Goal: Transaction & Acquisition: Purchase product/service

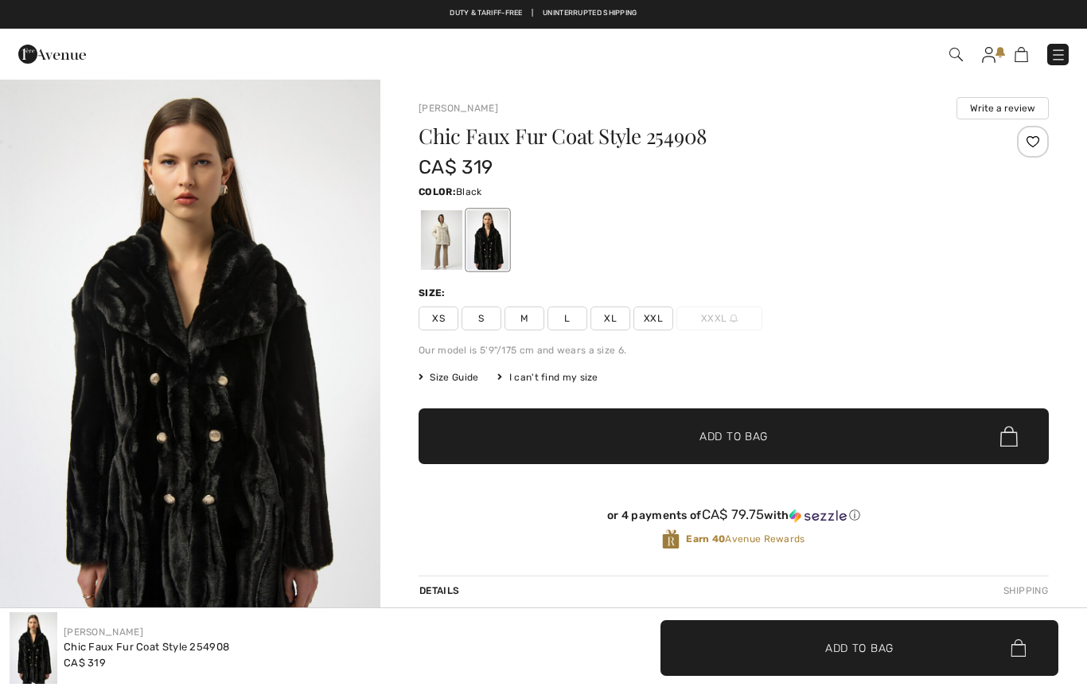
checkbox input "true"
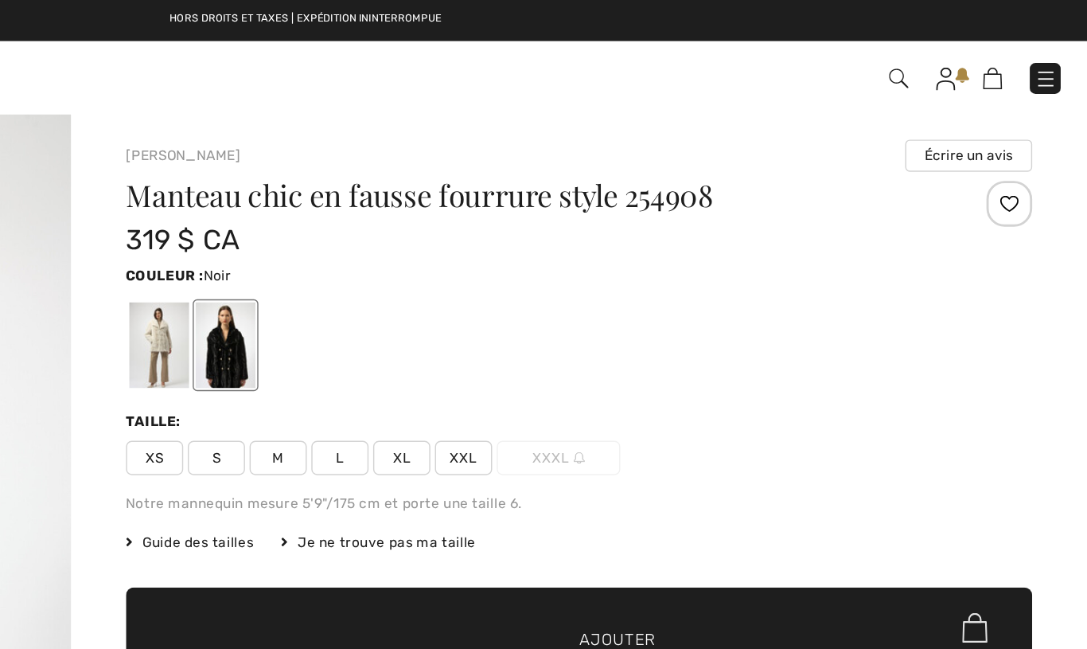
click at [548, 322] on span "L" at bounding box center [568, 318] width 40 height 24
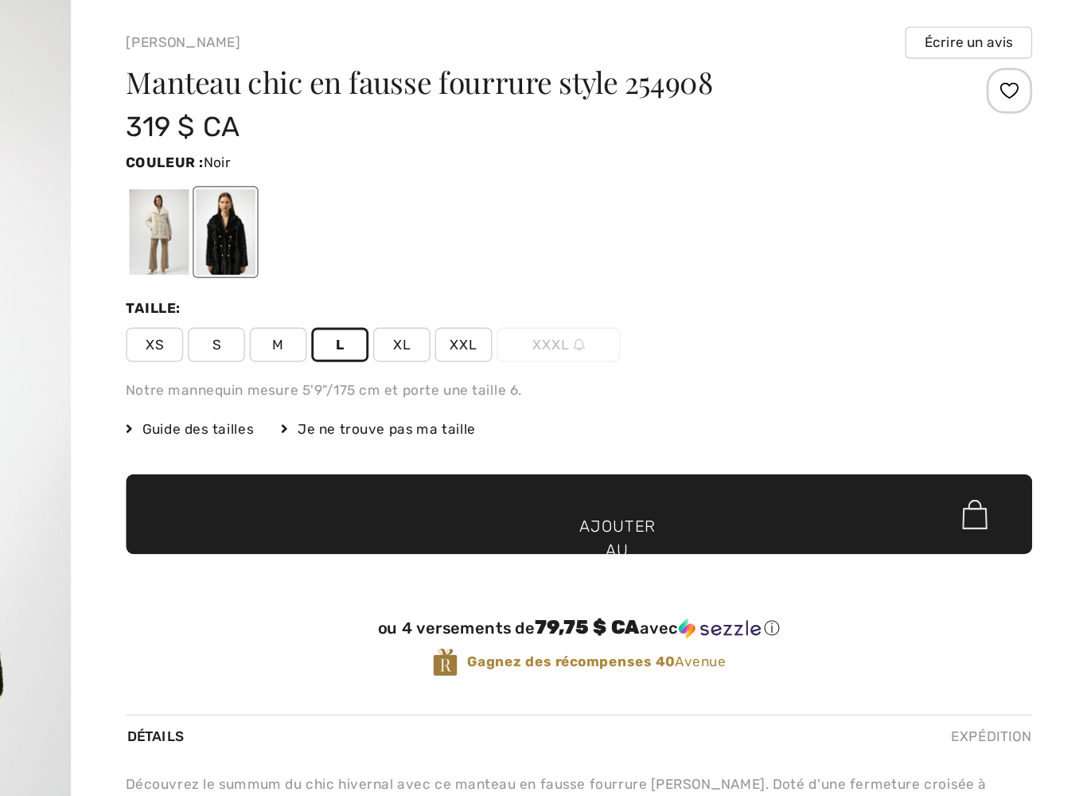
click at [734, 436] on font "Ajouter au panier" at bounding box center [760, 461] width 53 height 50
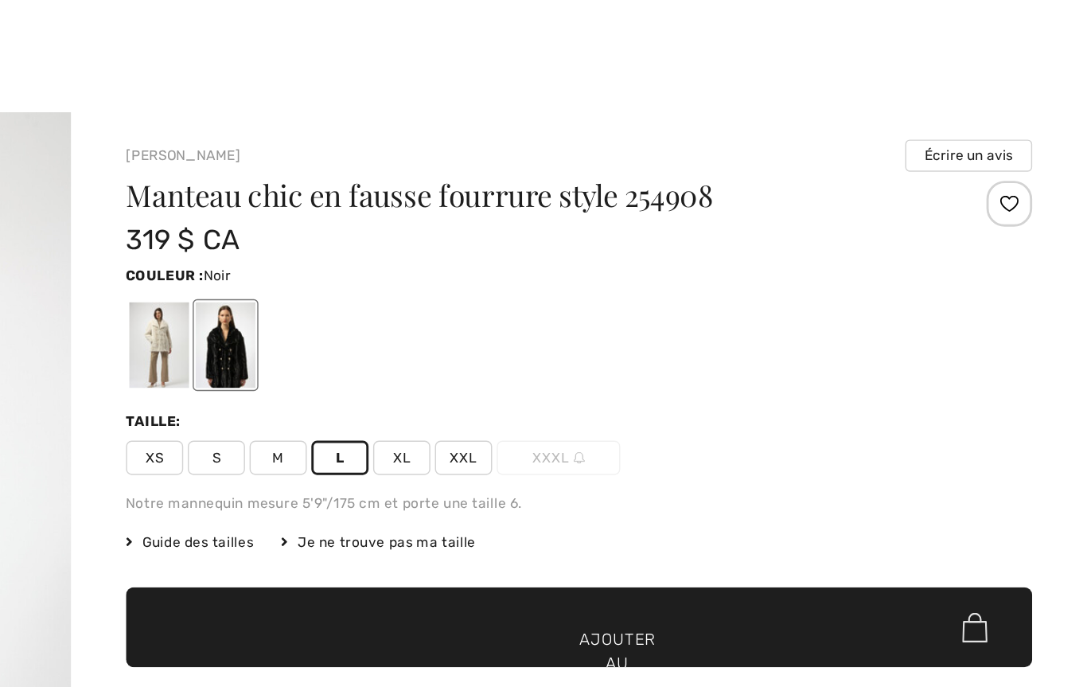
click at [720, 18] on div at bounding box center [543, 39] width 1087 height 78
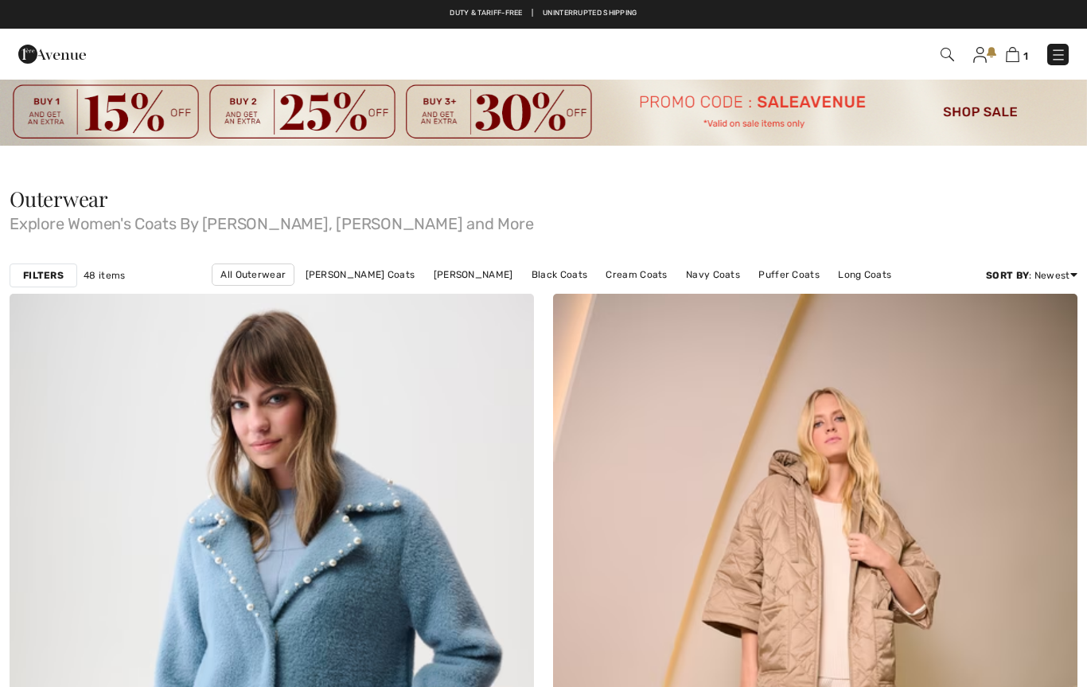
scroll to position [5468, 0]
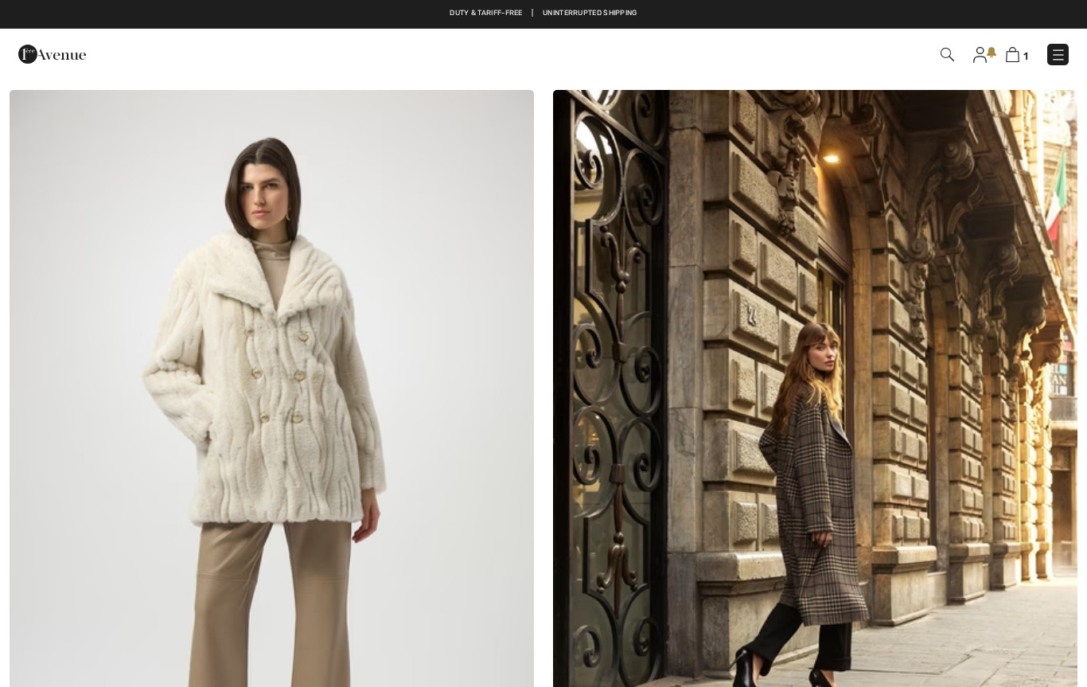
checkbox input "true"
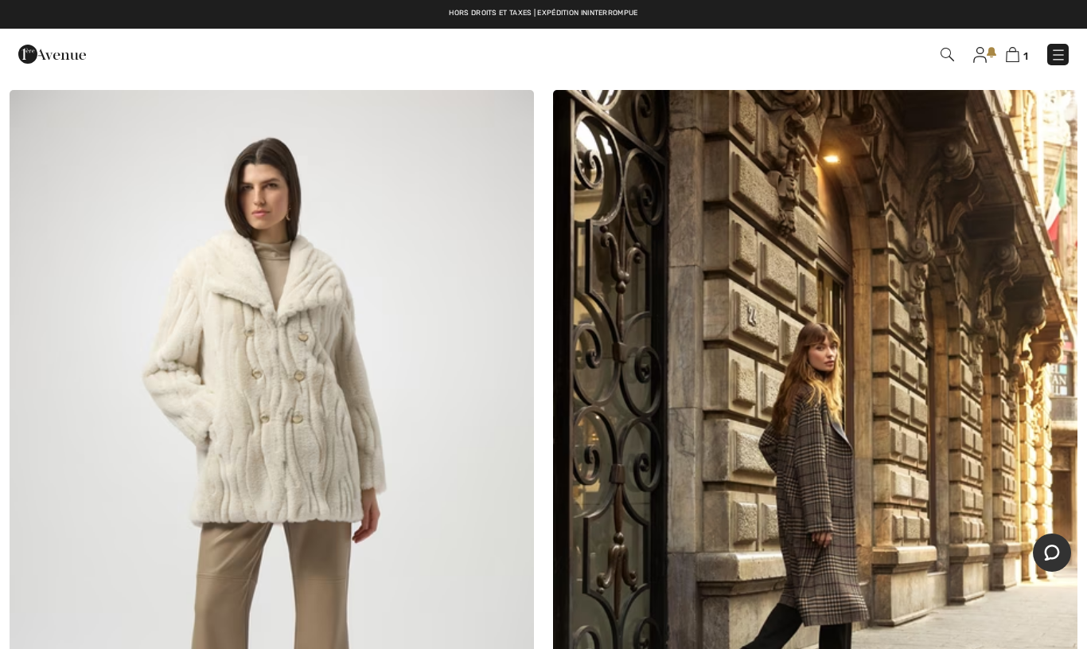
click at [1012, 59] on img at bounding box center [1013, 54] width 14 height 15
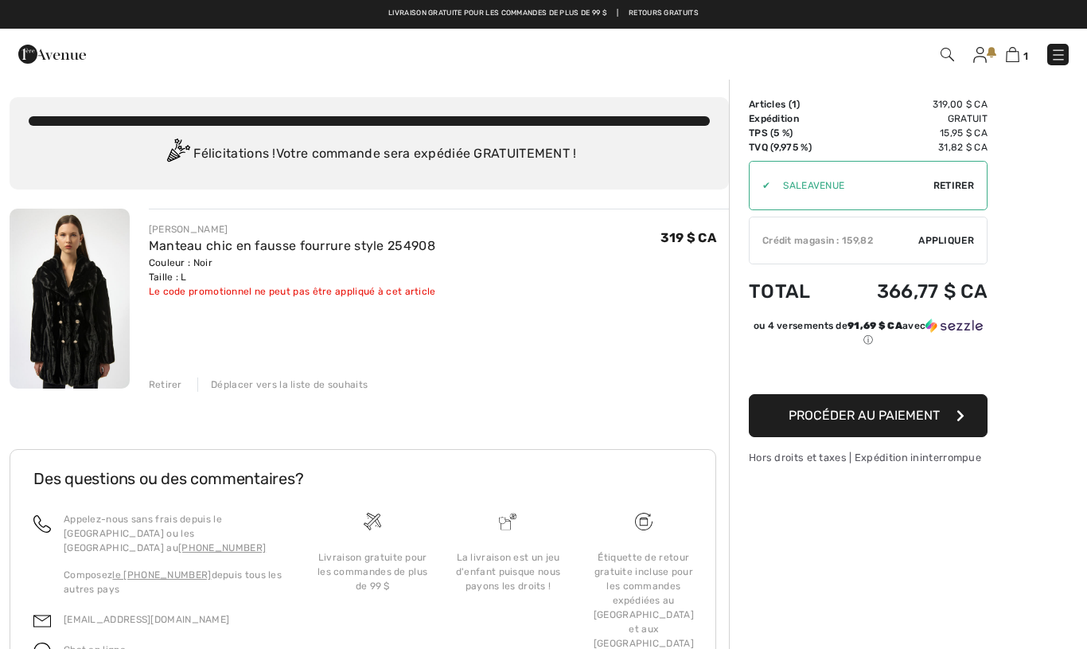
click at [393, 356] on div "[PERSON_NAME] Manteau chic en fausse fourrure style 254908 Couleur : Noir Taill…" at bounding box center [439, 300] width 580 height 183
click at [300, 287] on font "Le code promotionnel ne peut pas être appliqué à cet article" at bounding box center [292, 291] width 287 height 11
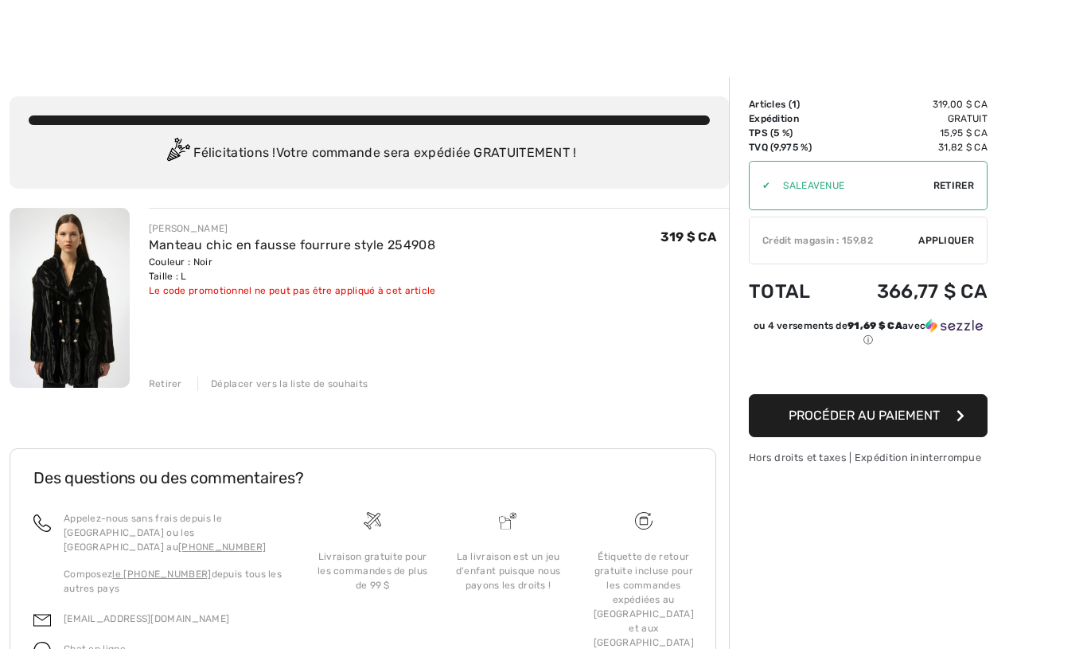
scroll to position [92, 0]
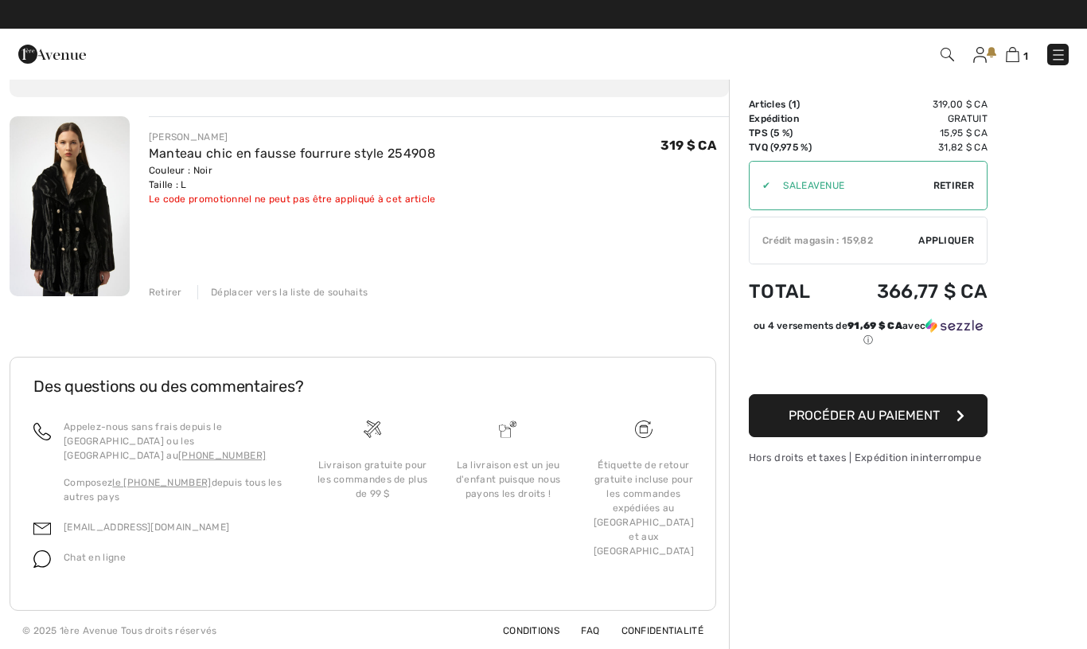
click at [954, 184] on font "Retirer" at bounding box center [954, 185] width 41 height 11
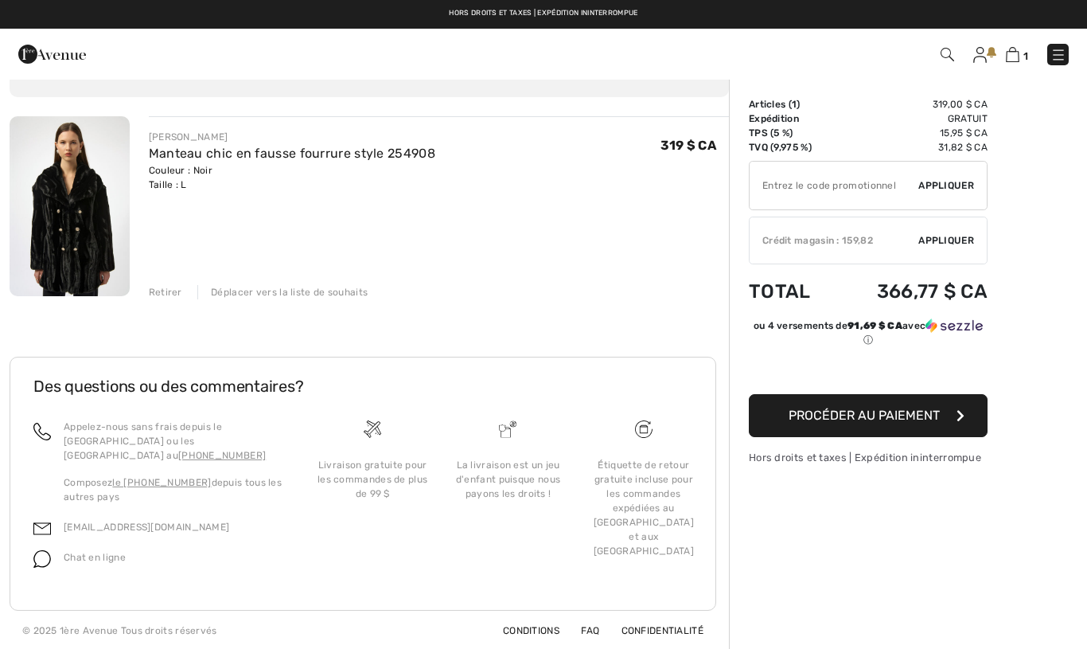
click at [952, 61] on img at bounding box center [948, 55] width 14 height 14
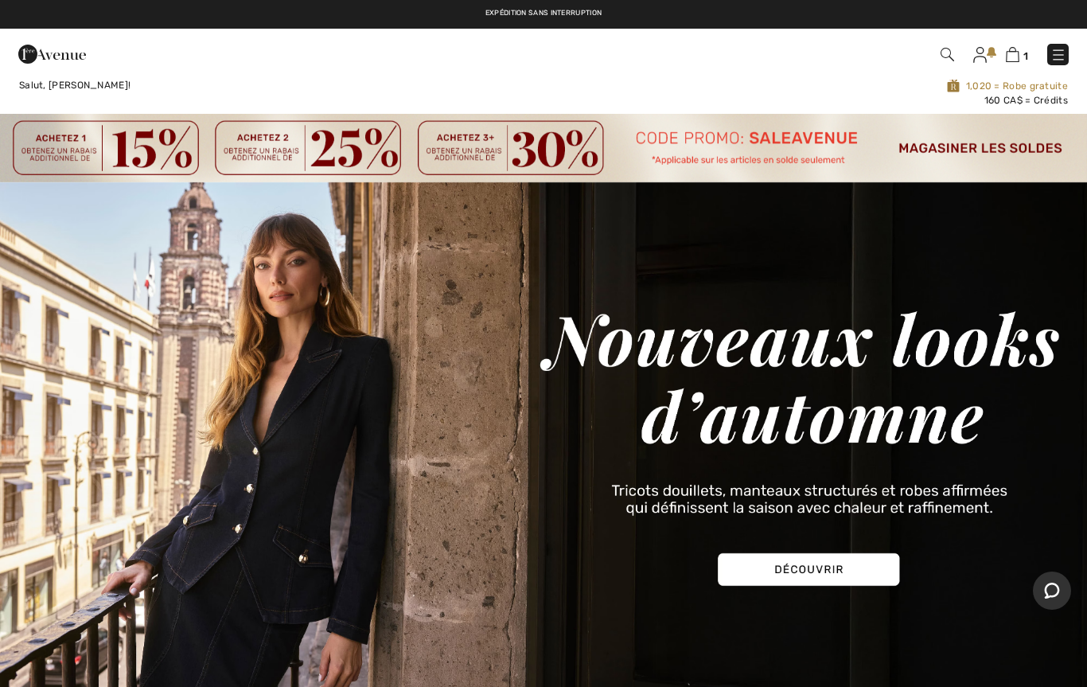
click at [960, 88] on img at bounding box center [953, 85] width 13 height 15
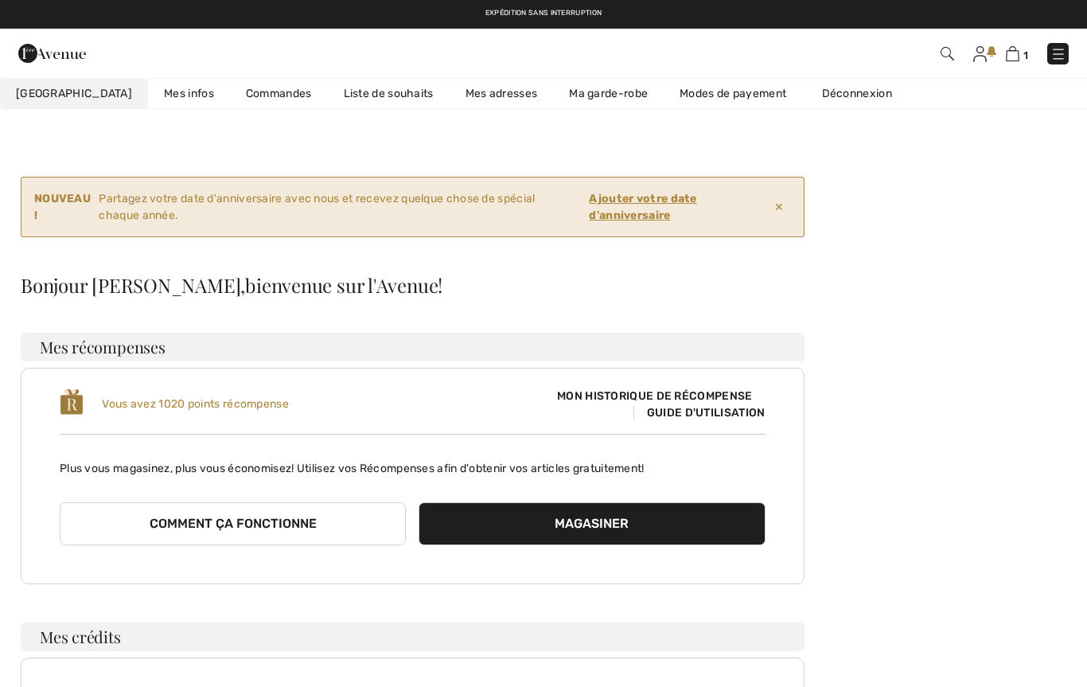
checkbox input "true"
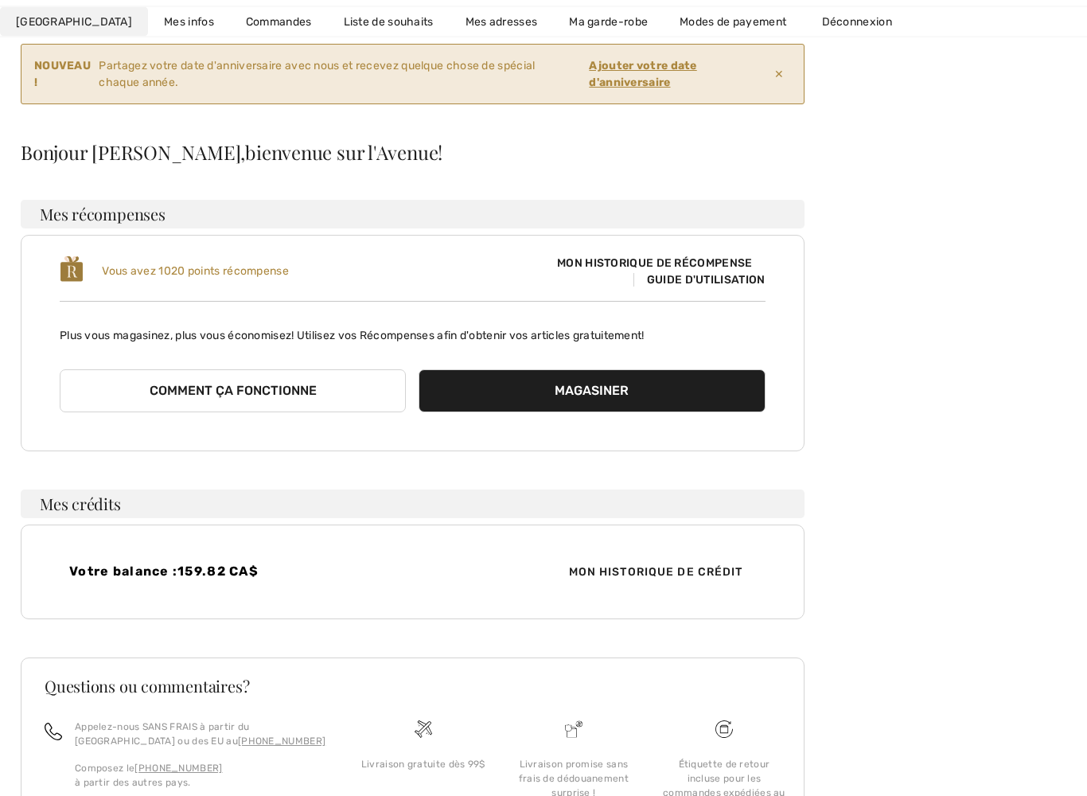
scroll to position [133, 0]
click at [577, 390] on button "Magasiner" at bounding box center [592, 390] width 346 height 43
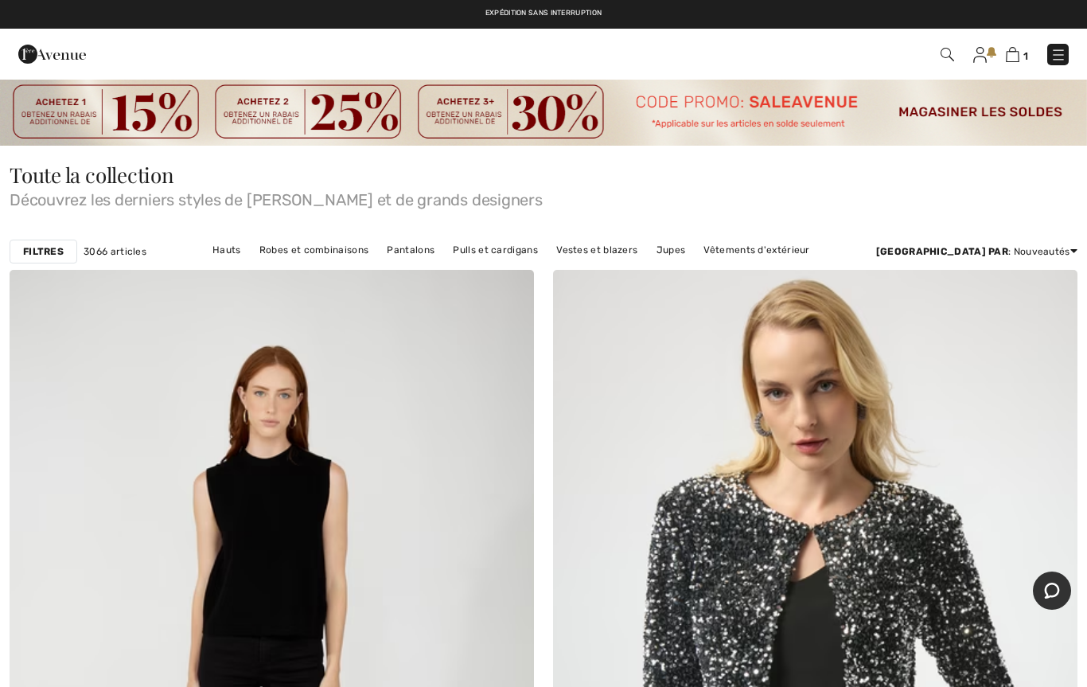
click at [1024, 51] on span "1" at bounding box center [1026, 56] width 5 height 12
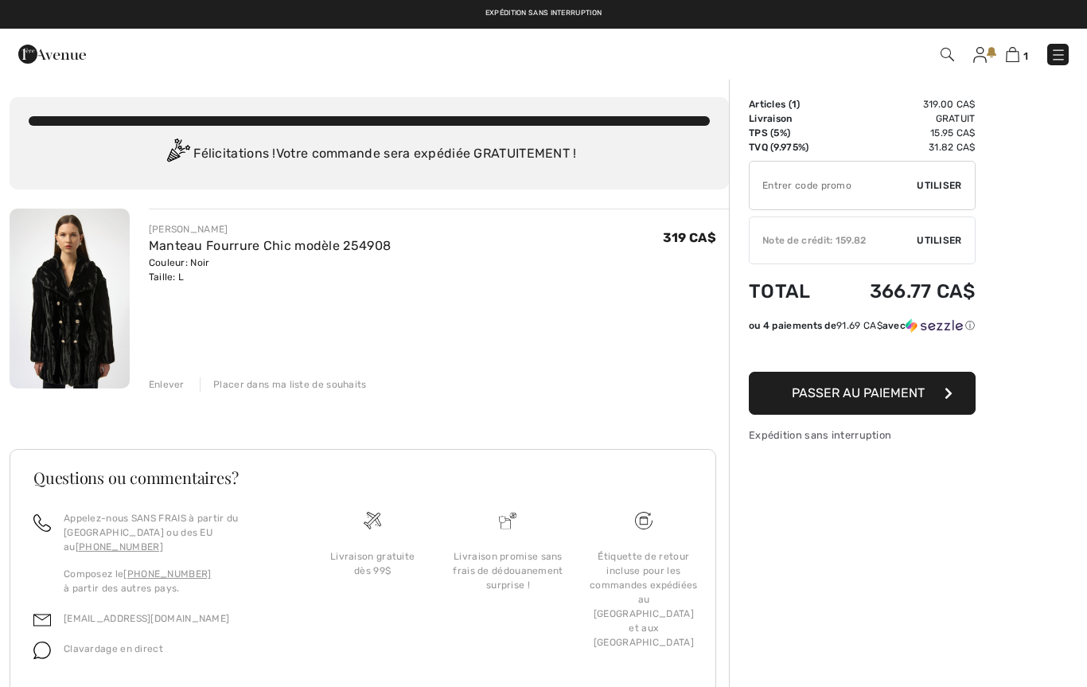
click at [955, 243] on span "Utiliser" at bounding box center [939, 240] width 45 height 14
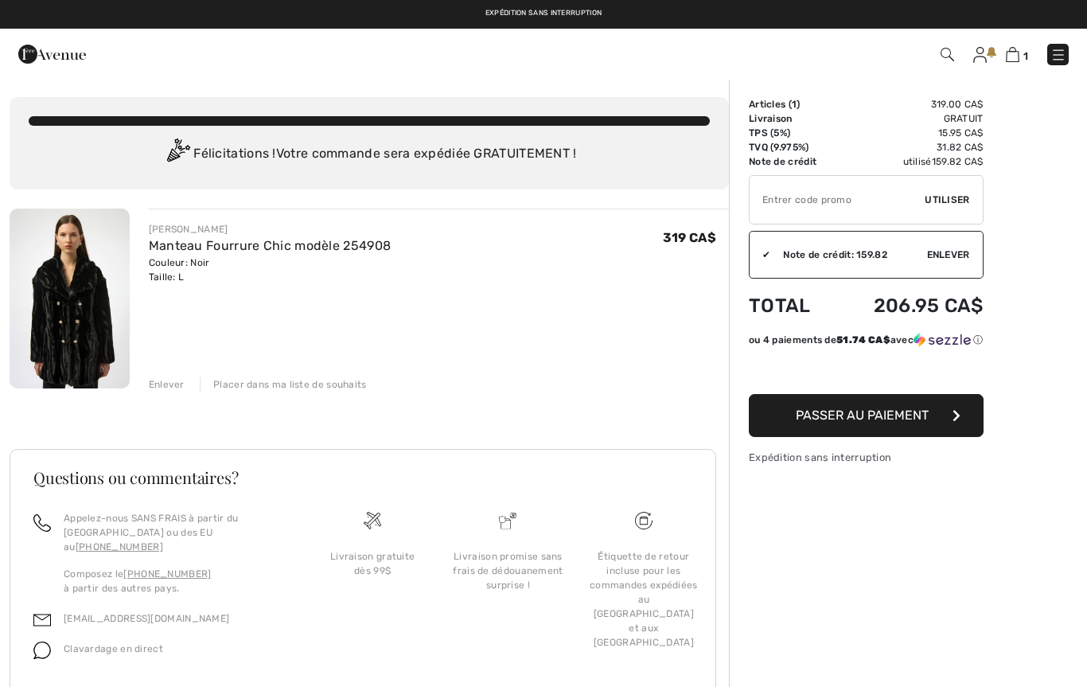
click at [957, 194] on span "Utiliser" at bounding box center [947, 200] width 45 height 14
click at [84, 308] on img at bounding box center [70, 299] width 120 height 180
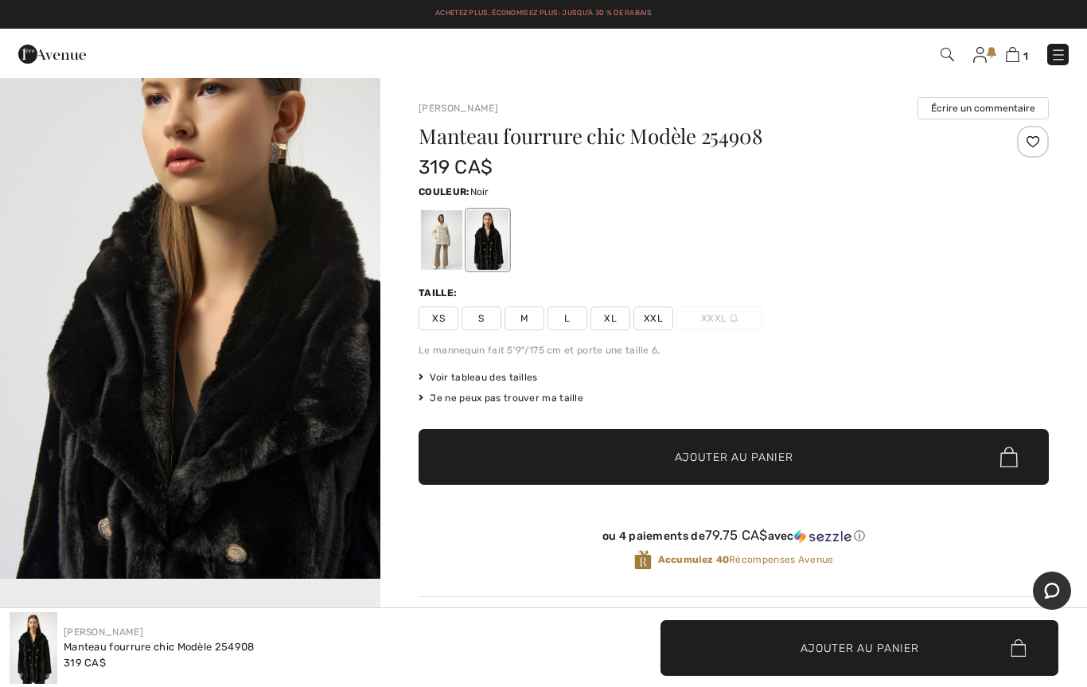
scroll to position [634, 0]
